Goal: Task Accomplishment & Management: Manage account settings

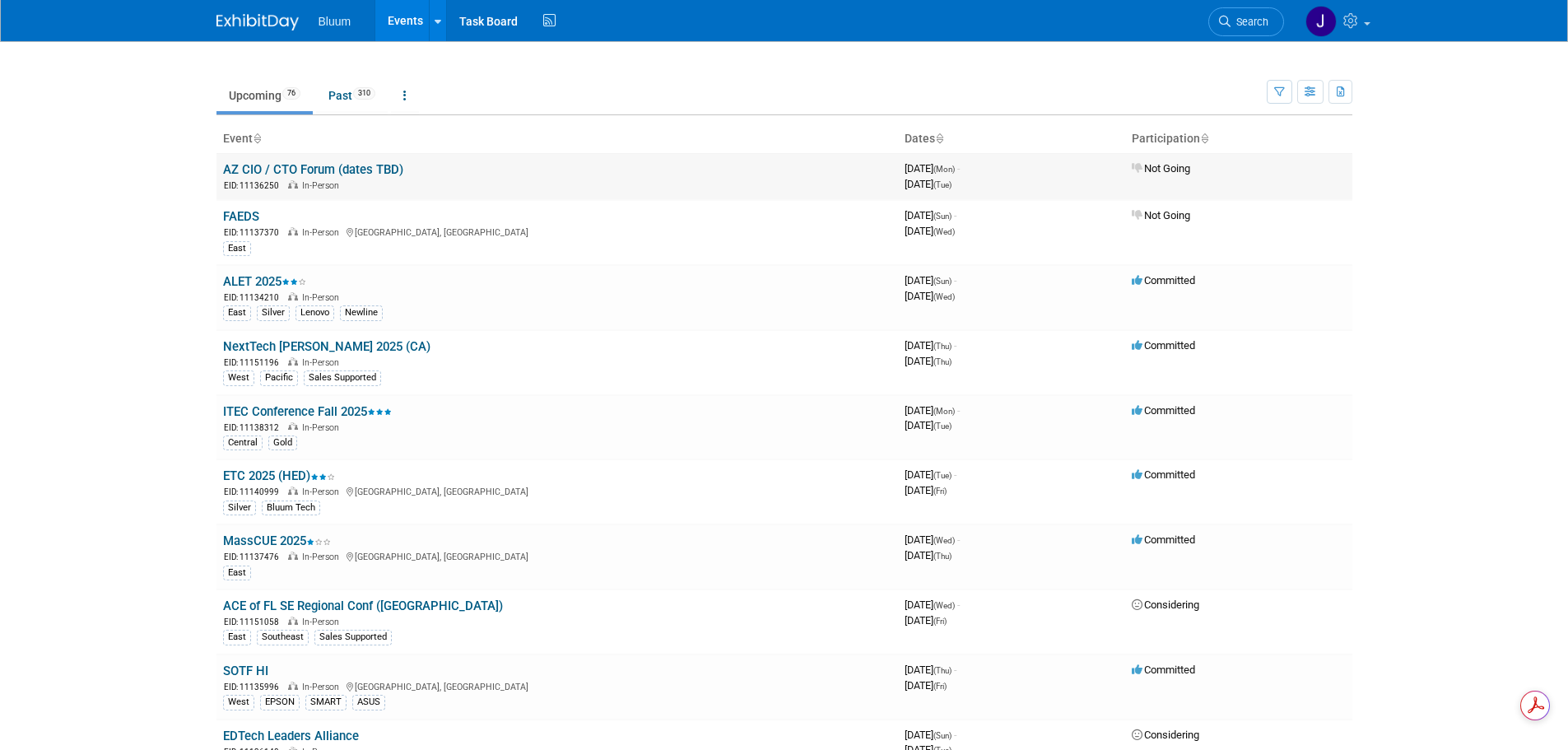
click at [1137, 165] on icon at bounding box center [1137, 168] width 13 height 11
click at [1164, 166] on span "Not Going" at bounding box center [1161, 168] width 59 height 13
click at [495, 22] on link "Task Board" at bounding box center [488, 21] width 83 height 41
click at [342, 96] on link "Past 310" at bounding box center [351, 96] width 71 height 31
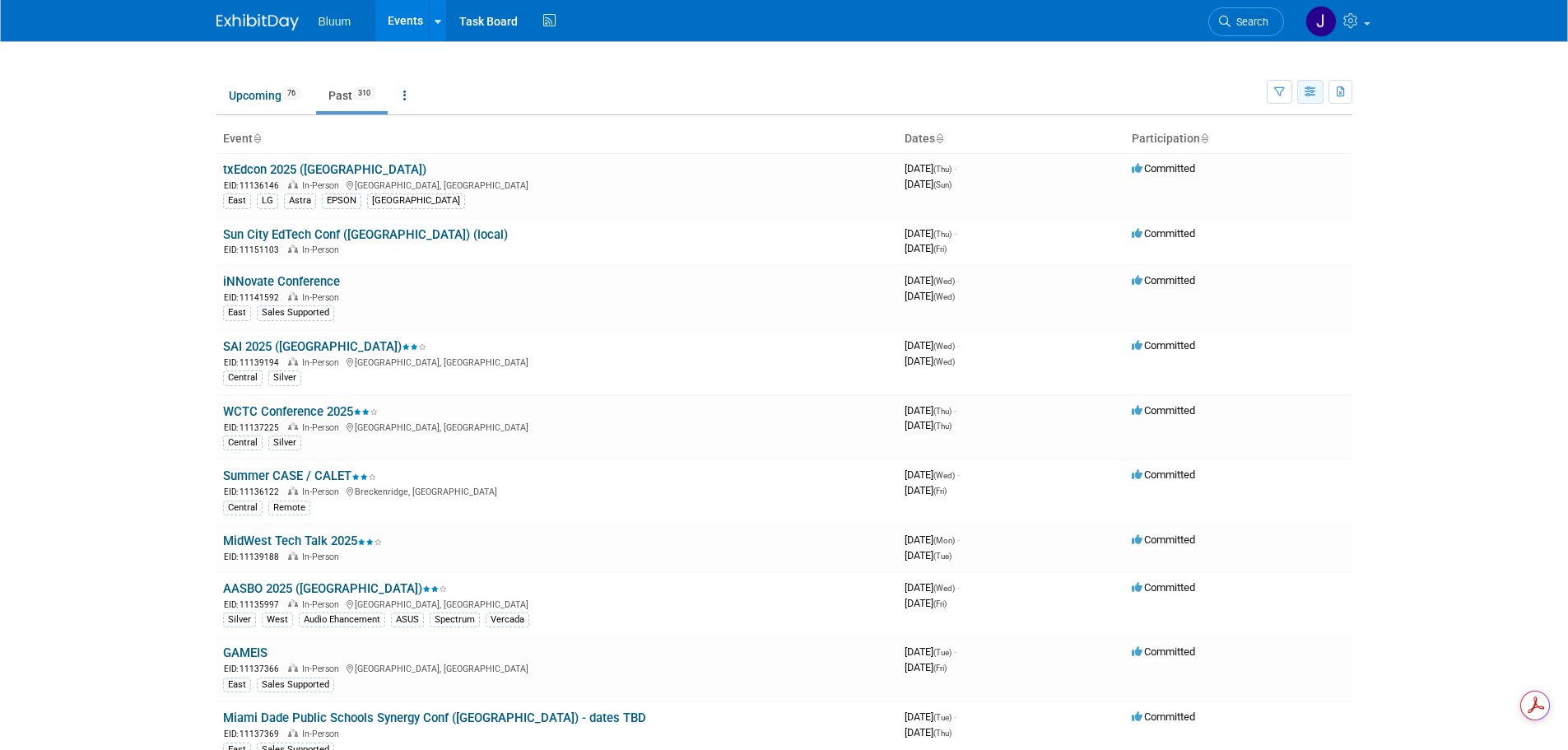
click at [1311, 98] on button "button" at bounding box center [1309, 92] width 26 height 23
click at [1282, 94] on icon "button" at bounding box center [1279, 92] width 11 height 11
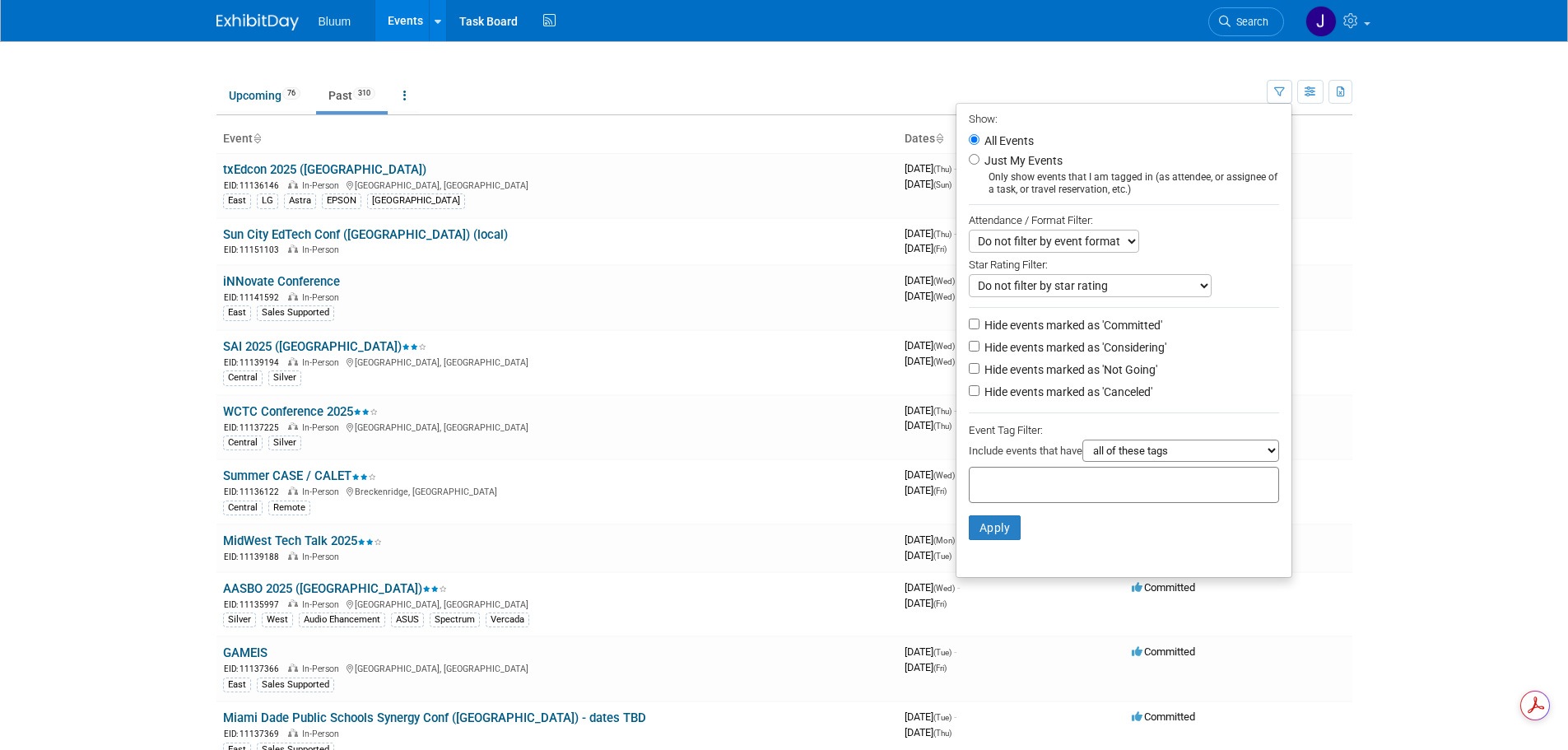
click at [994, 155] on label "Just My Events" at bounding box center [1021, 160] width 81 height 17
click at [979, 155] on input "Just My Events" at bounding box center [973, 159] width 11 height 11
radio input "true"
click at [991, 532] on button "Apply" at bounding box center [995, 527] width 53 height 24
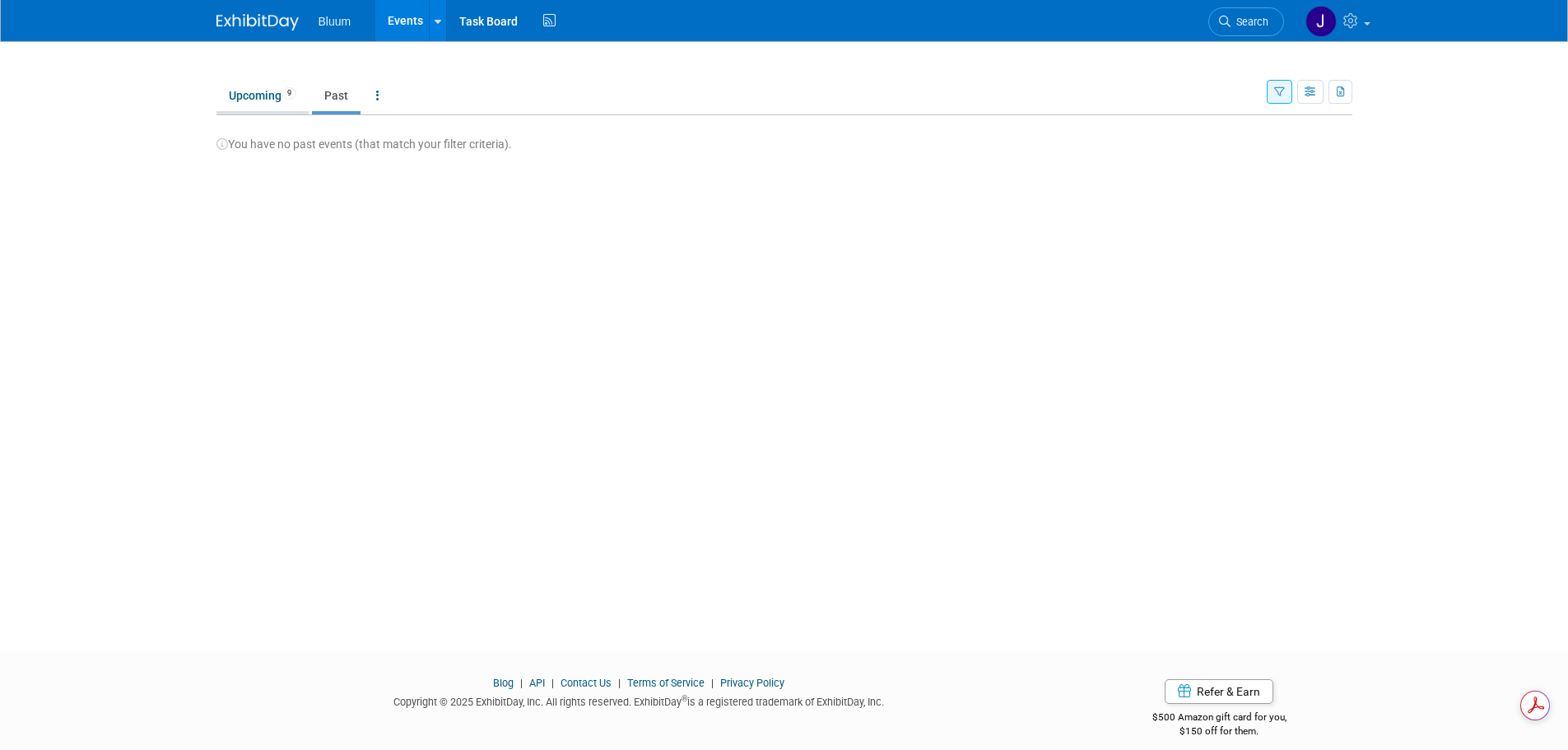
click at [256, 90] on link "Upcoming 9" at bounding box center [263, 96] width 92 height 31
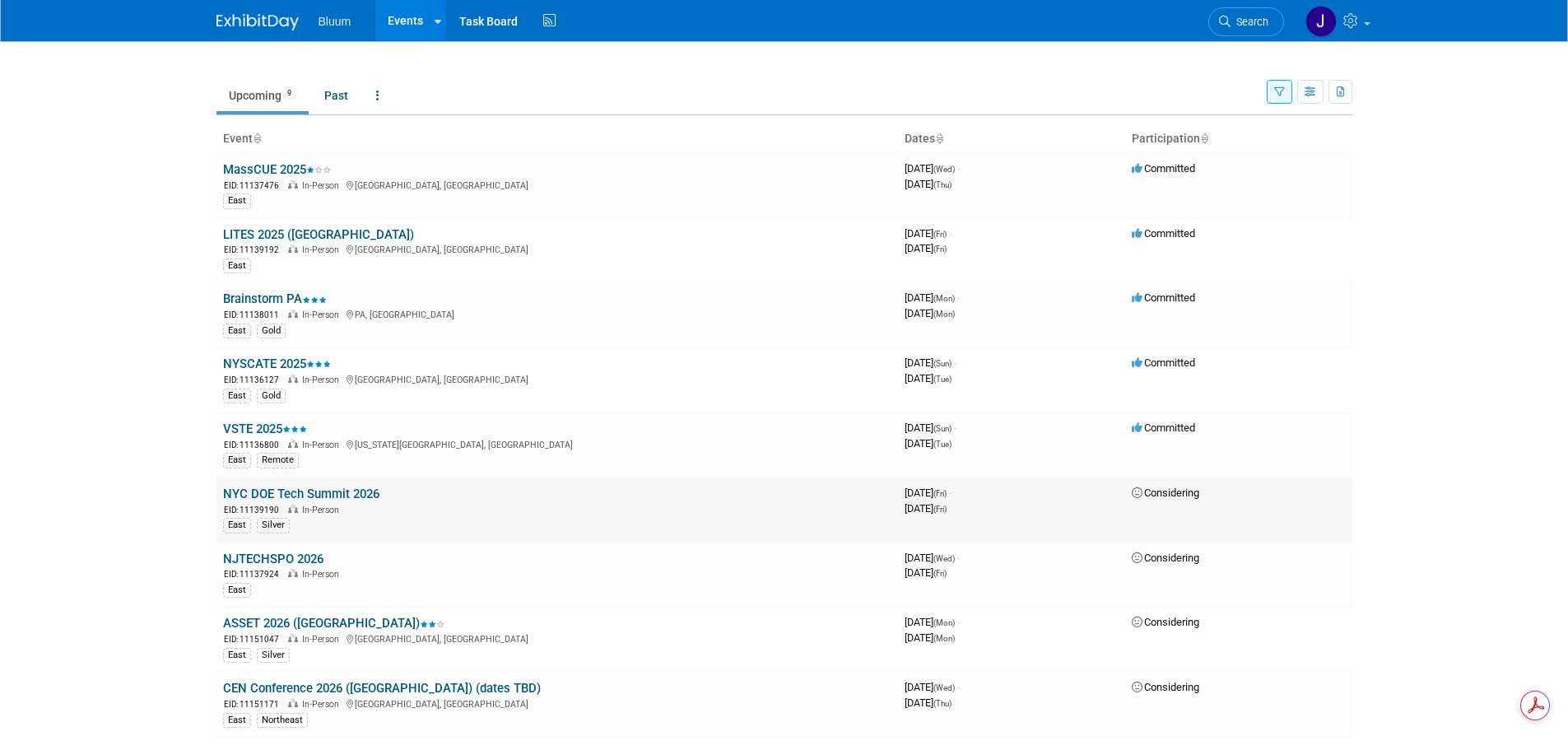
click at [1175, 494] on span "Considering" at bounding box center [1165, 492] width 67 height 13
click at [339, 97] on link "Past" at bounding box center [336, 96] width 49 height 31
